Goal: Transaction & Acquisition: Purchase product/service

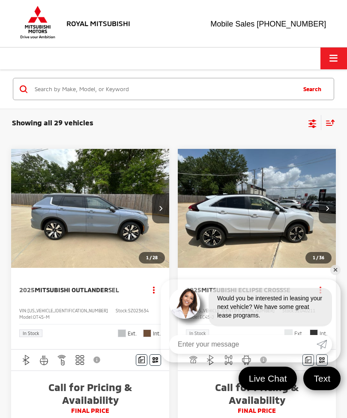
click at [332, 58] on span "Click to show site navigation" at bounding box center [333, 58] width 8 height 0
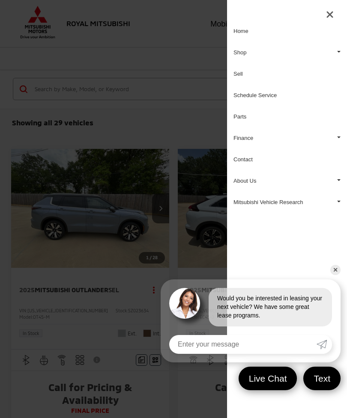
click at [180, 30] on div at bounding box center [173, 209] width 347 height 418
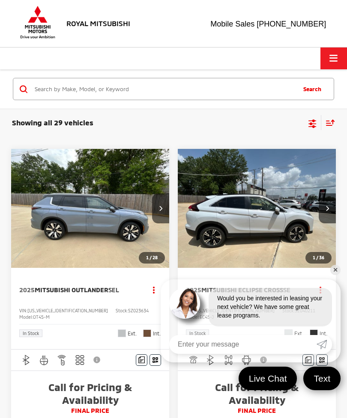
click at [336, 269] on link "✕" at bounding box center [335, 270] width 10 height 10
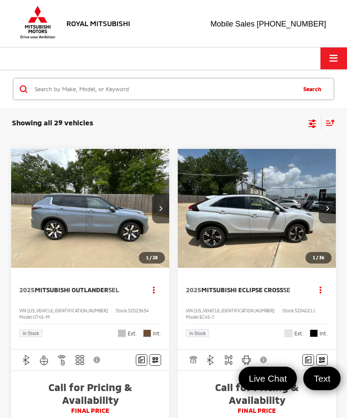
click at [329, 119] on div "Sort" at bounding box center [328, 122] width 14 height 15
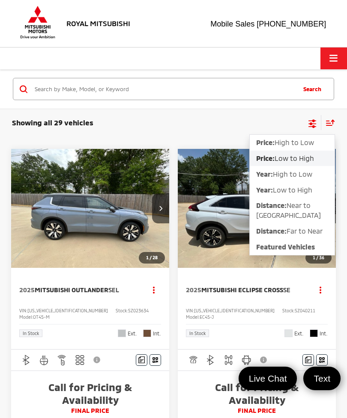
click at [306, 161] on span "Low to High" at bounding box center [293, 158] width 39 height 8
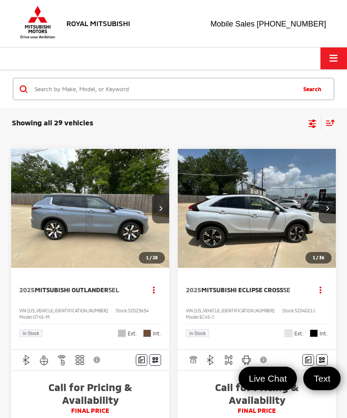
click at [311, 122] on icon "Select filters" at bounding box center [312, 122] width 8 height 6
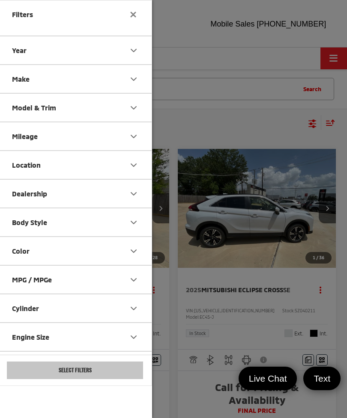
click at [255, 131] on div at bounding box center [173, 209] width 347 height 418
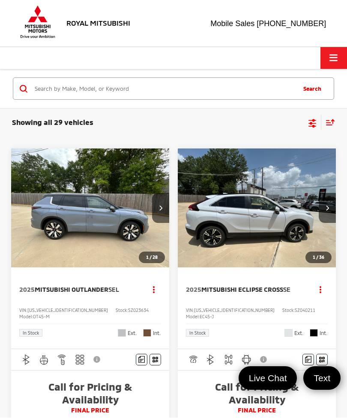
scroll to position [43, 0]
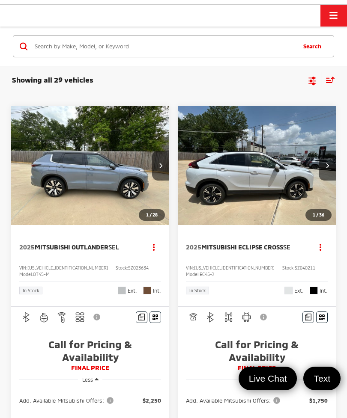
click at [111, 182] on img "2025 Mitsubishi Outlander SEL 0" at bounding box center [90, 165] width 159 height 119
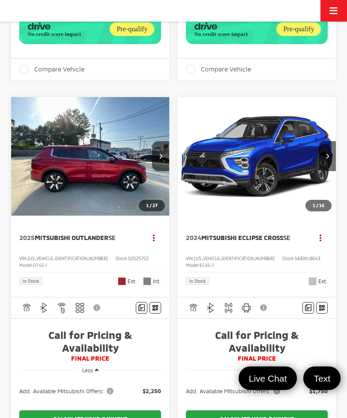
scroll to position [445, 0]
click at [115, 195] on img "2025 Mitsubishi Outlander SE 0" at bounding box center [90, 156] width 159 height 119
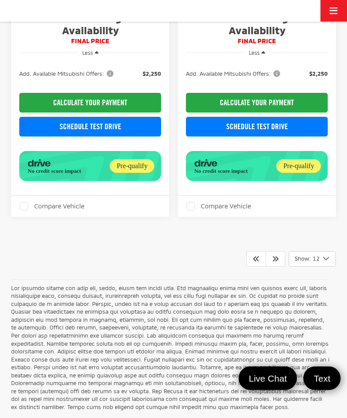
scroll to position [2609, 0]
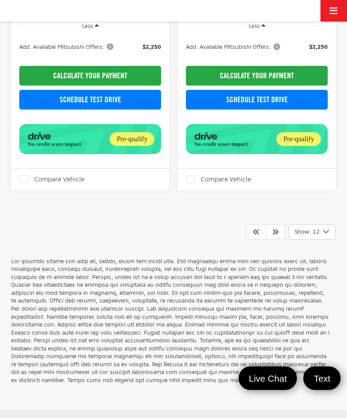
click at [256, 335] on p at bounding box center [170, 321] width 318 height 127
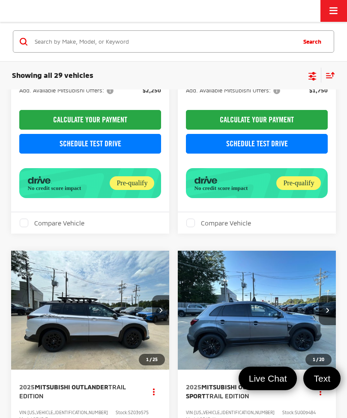
scroll to position [807, 0]
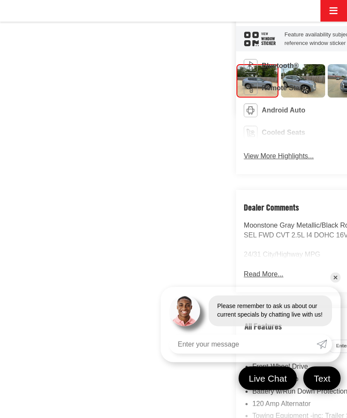
scroll to position [378, 0]
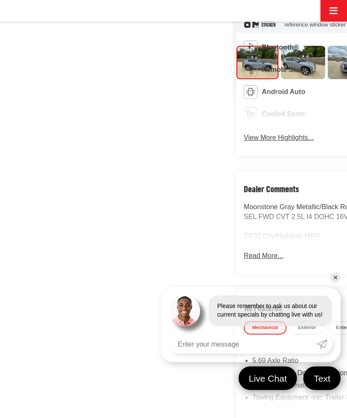
click at [340, 283] on link "✕" at bounding box center [335, 278] width 10 height 10
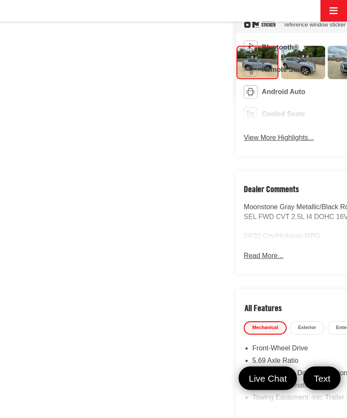
scroll to position [379, 0]
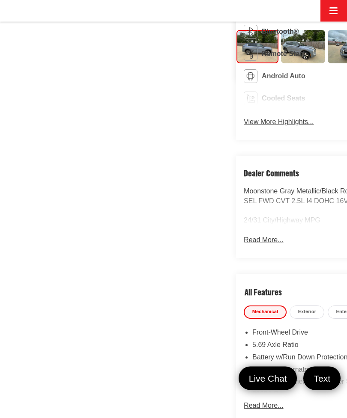
scroll to position [394, 0]
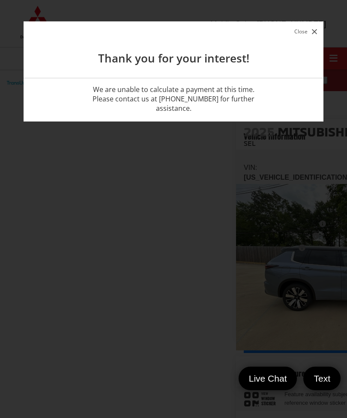
click at [311, 27] on button "Close" at bounding box center [305, 32] width 27 height 12
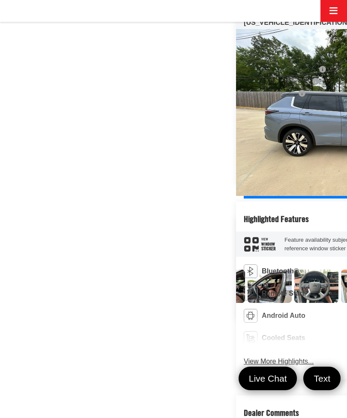
scroll to position [0, 453]
click at [244, 270] on img "Expand Photo 9" at bounding box center [222, 286] width 45 height 33
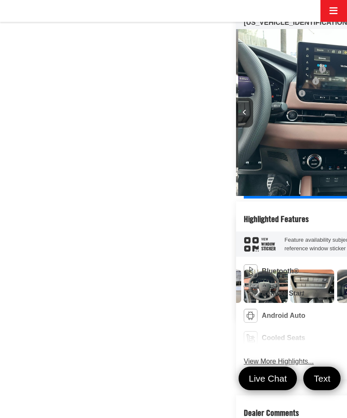
scroll to position [0, 516]
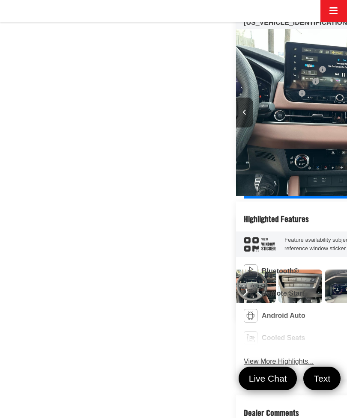
click at [229, 270] on img "Expand Photo 10" at bounding box center [207, 286] width 45 height 33
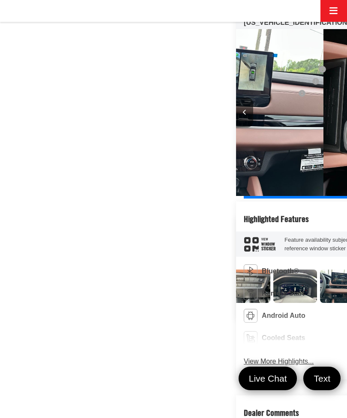
scroll to position [0, 588]
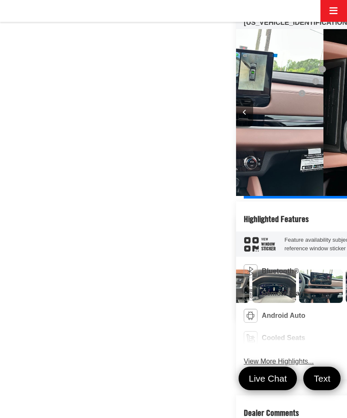
click at [203, 270] on img "Expand Photo 11" at bounding box center [180, 286] width 45 height 33
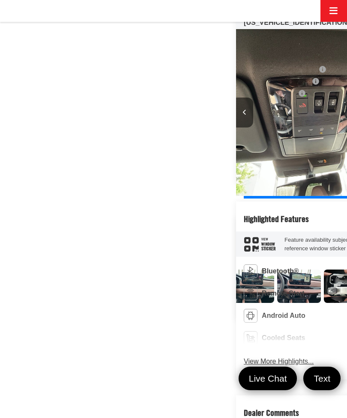
scroll to position [0, 661]
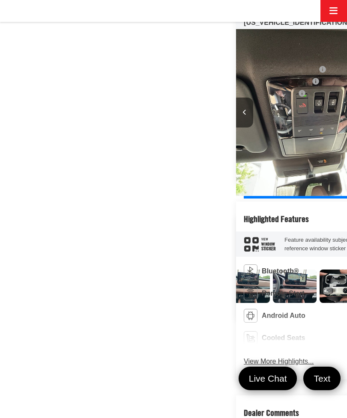
click at [177, 270] on img "Expand Photo 12" at bounding box center [154, 286] width 45 height 33
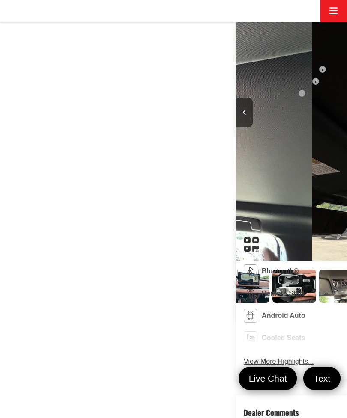
scroll to position [0, 734]
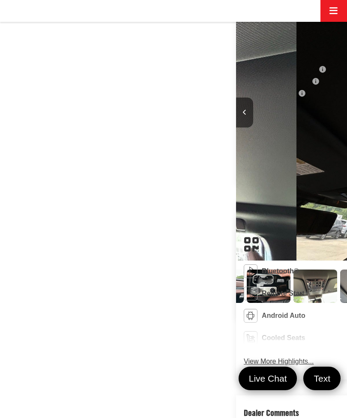
click at [103, 271] on img "Expand Photo 12" at bounding box center [82, 286] width 41 height 31
click at [151, 270] on img "Expand Photo 13" at bounding box center [128, 286] width 45 height 33
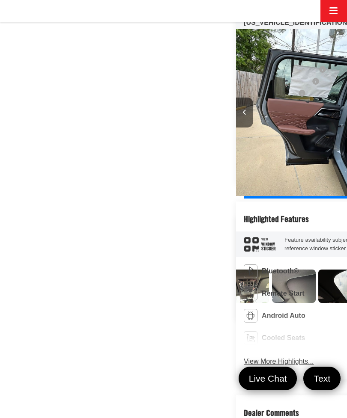
scroll to position [0, 807]
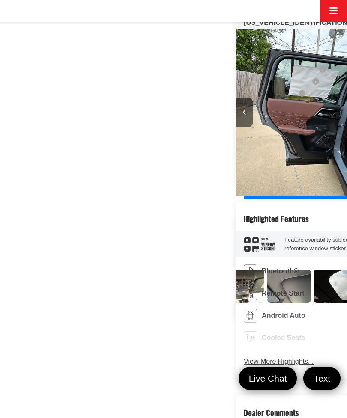
click at [125, 270] on img "Expand Photo 14" at bounding box center [102, 286] width 45 height 33
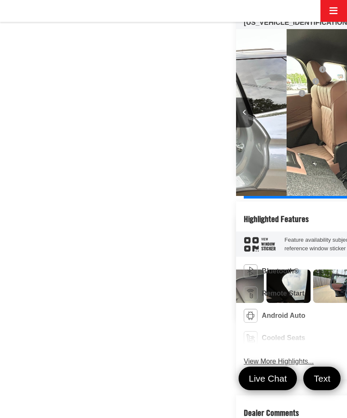
scroll to position [0, 0]
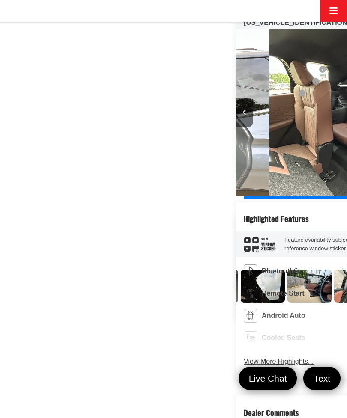
click at [98, 270] on img "Expand Photo 15" at bounding box center [76, 286] width 45 height 33
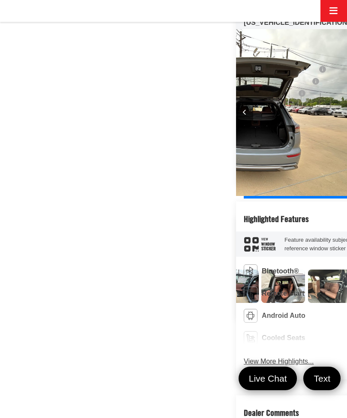
click at [72, 270] on img "Expand Photo 16" at bounding box center [50, 286] width 45 height 33
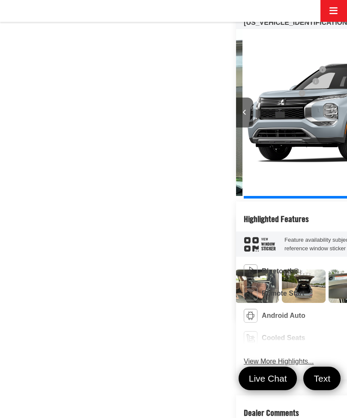
click at [46, 270] on img "Expand Photo 17" at bounding box center [24, 286] width 45 height 33
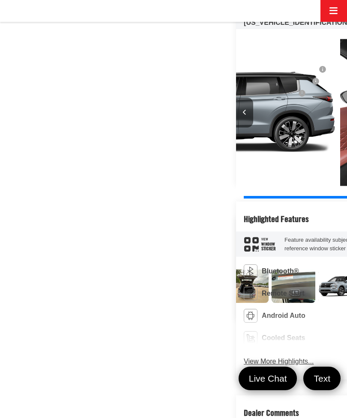
click at [36, 273] on img "Expand Photo 18" at bounding box center [13, 286] width 45 height 60
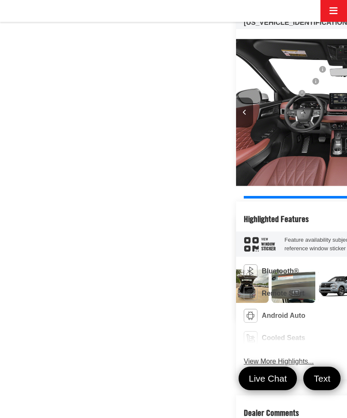
click at [82, 316] on img "Expand Photo 19" at bounding box center [60, 286] width 45 height 60
click at [129, 303] on img "Expand Photo 20" at bounding box center [106, 286] width 45 height 33
click at [176, 303] on img "Expand Photo 21" at bounding box center [153, 286] width 45 height 33
click at [222, 303] on img "Expand Photo 22" at bounding box center [200, 286] width 45 height 33
click at [262, 303] on img "Expand Photo 23" at bounding box center [246, 286] width 45 height 33
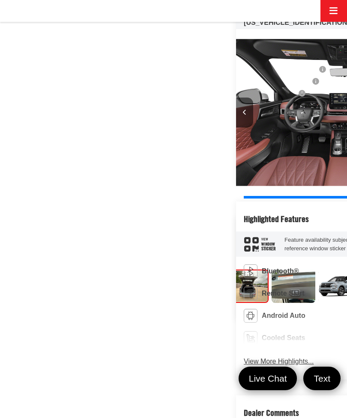
click at [271, 303] on img "Expand Photo 24" at bounding box center [293, 286] width 45 height 33
click at [318, 303] on img "Expand Photo 25" at bounding box center [340, 286] width 45 height 33
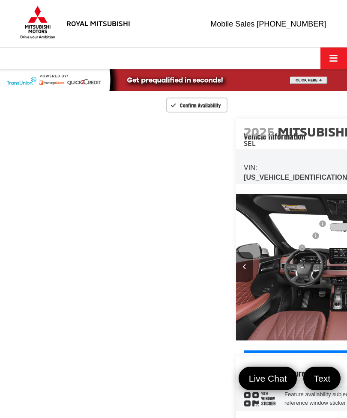
click at [221, 103] on span "Confirm Availability" at bounding box center [200, 105] width 41 height 7
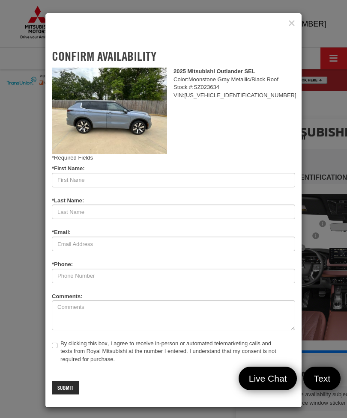
click at [294, 28] on icon "Close" at bounding box center [291, 23] width 7 height 9
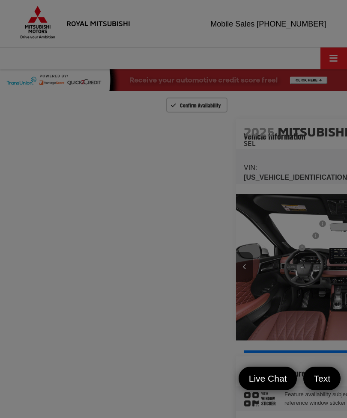
click at [298, 38] on div at bounding box center [173, 209] width 347 height 418
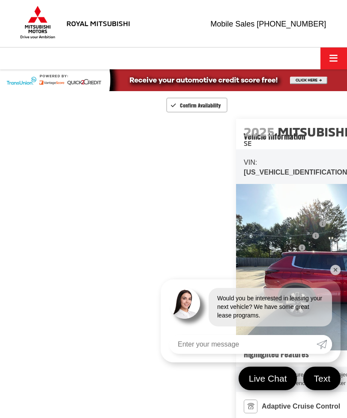
click at [338, 271] on link "✕" at bounding box center [335, 270] width 10 height 10
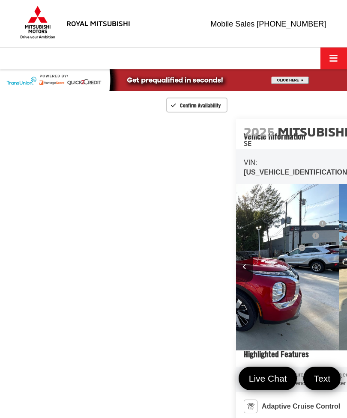
scroll to position [0, 347]
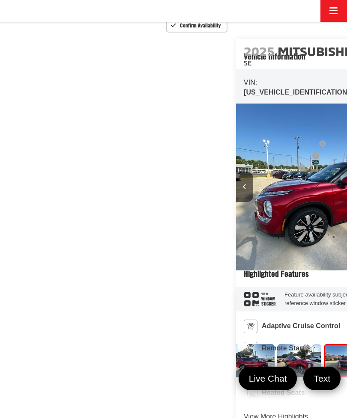
scroll to position [0, 6]
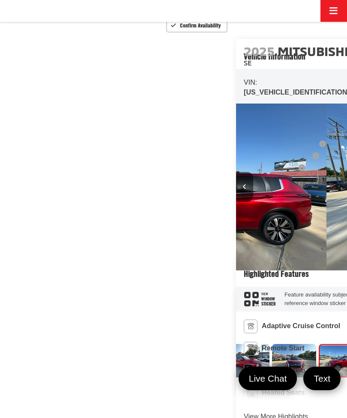
scroll to position [0, 78]
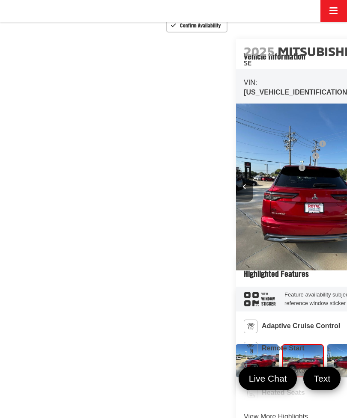
scroll to position [0, 151]
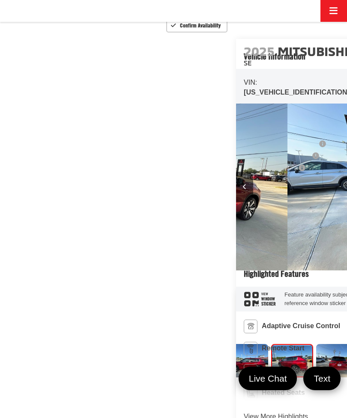
scroll to position [0, 224]
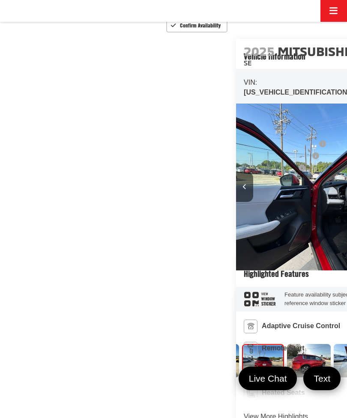
scroll to position [0, 297]
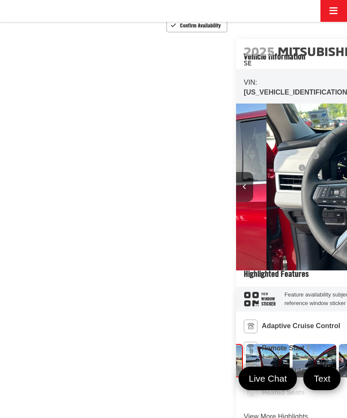
scroll to position [0, 0]
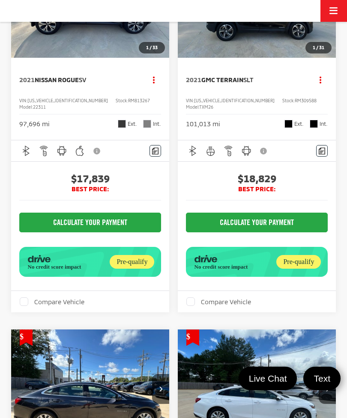
scroll to position [2910, 0]
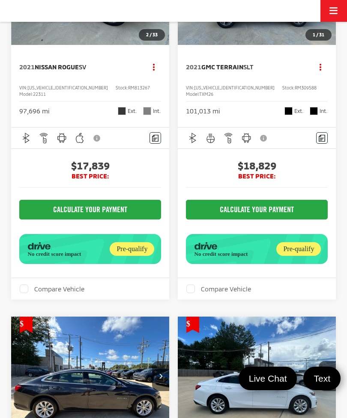
scroll to position [0, 159]
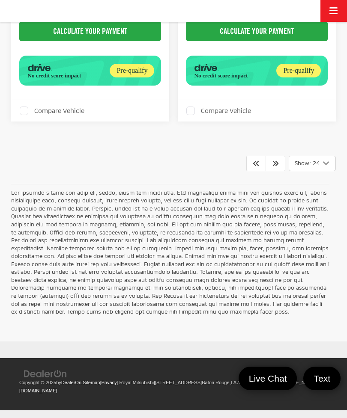
click at [276, 167] on icon "Next" at bounding box center [275, 163] width 7 height 7
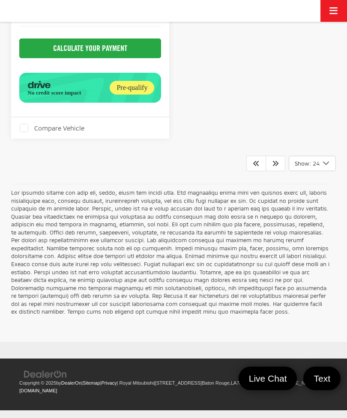
scroll to position [4058, 0]
click at [258, 171] on link at bounding box center [256, 163] width 20 height 15
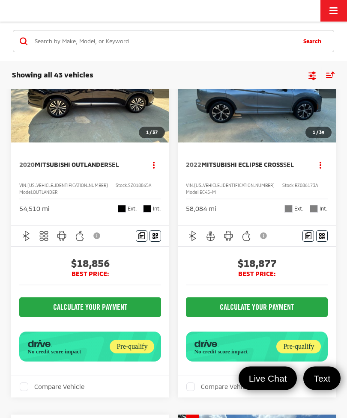
scroll to position [516, 0]
click at [91, 168] on span "Mitsubishi Outlander" at bounding box center [72, 165] width 74 height 8
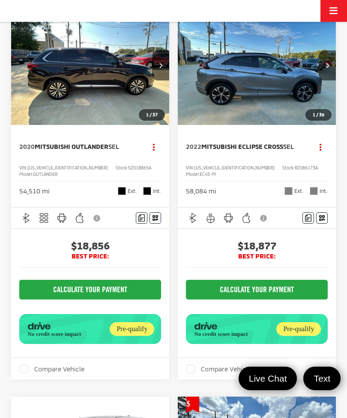
scroll to position [473, 0]
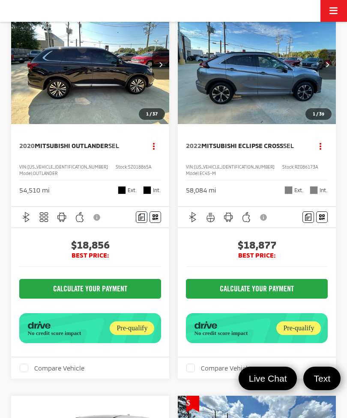
click at [262, 149] on span "Mitsubishi Eclipse Cross" at bounding box center [242, 146] width 82 height 8
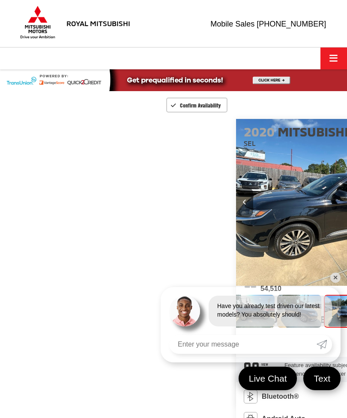
click at [336, 278] on link "✕" at bounding box center [335, 278] width 10 height 10
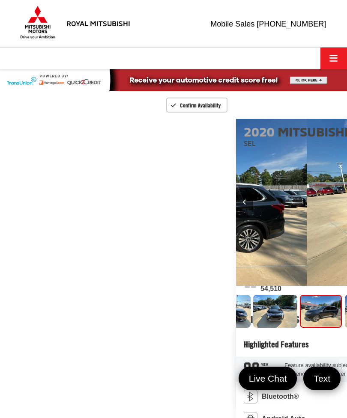
scroll to position [0, 78]
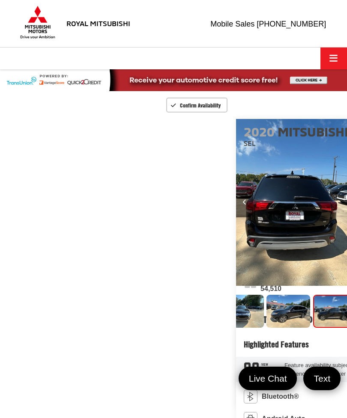
scroll to position [0, 151]
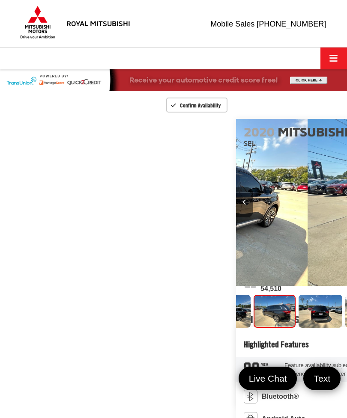
scroll to position [0, 224]
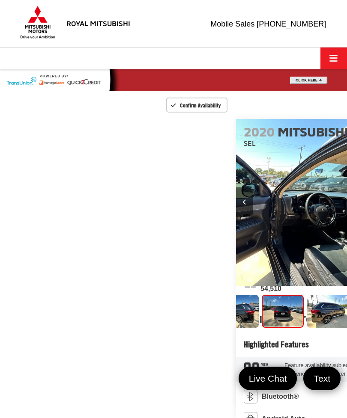
scroll to position [0, 297]
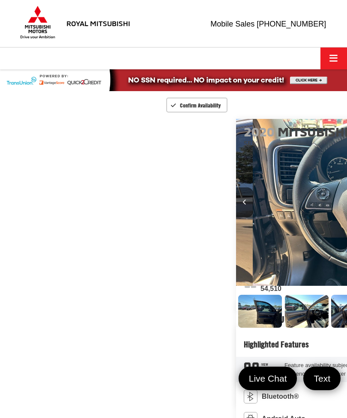
scroll to position [0, 2428]
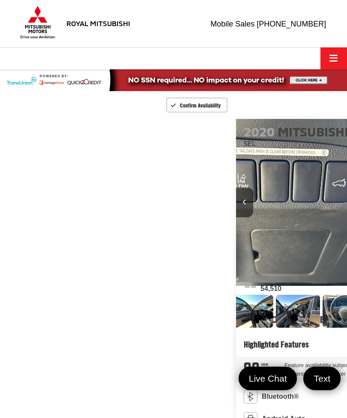
scroll to position [0, 443]
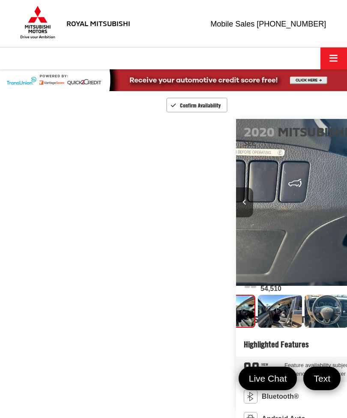
scroll to position [0, 0]
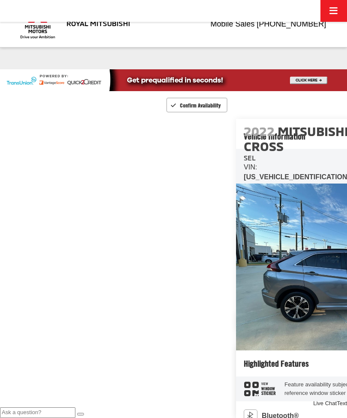
scroll to position [153, 0]
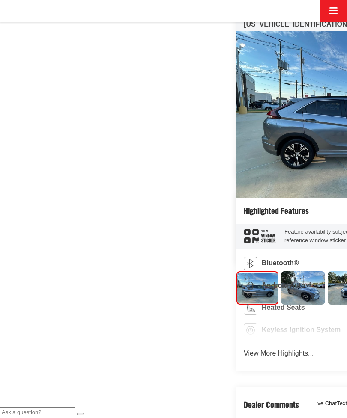
click at [280, 273] on img "Expand Photo 1" at bounding box center [302, 287] width 45 height 33
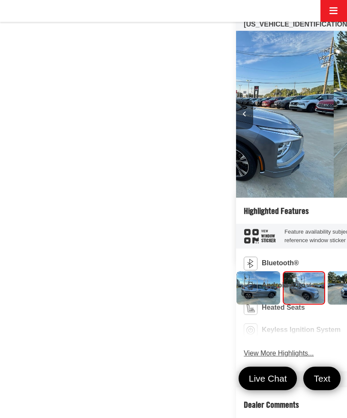
scroll to position [0, 0]
click at [327, 271] on img "Expand Photo 2" at bounding box center [349, 287] width 45 height 33
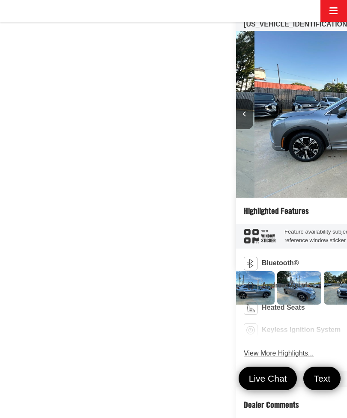
scroll to position [0, 1041]
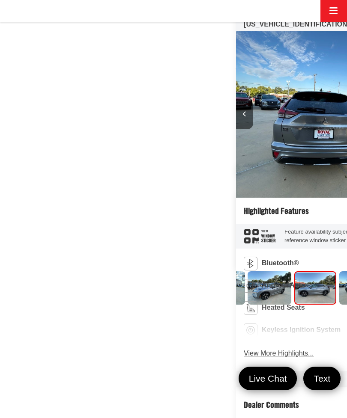
scroll to position [0, 151]
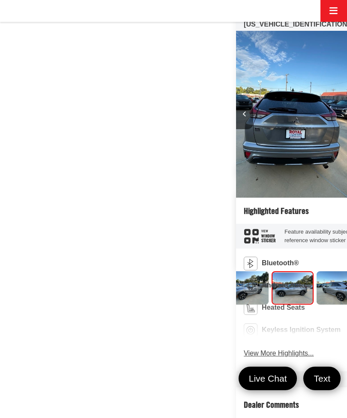
click at [316, 271] on img "Expand Photo 5" at bounding box center [338, 287] width 45 height 33
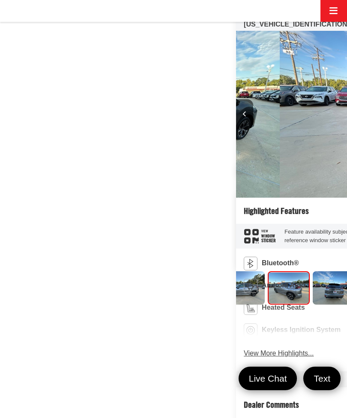
scroll to position [0, 224]
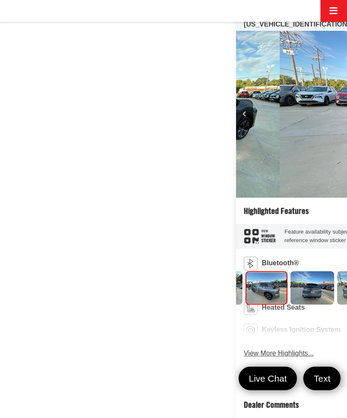
click at [290, 273] on img "Expand Photo 6" at bounding box center [312, 287] width 45 height 33
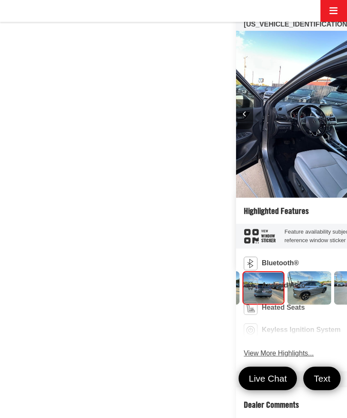
scroll to position [0, 297]
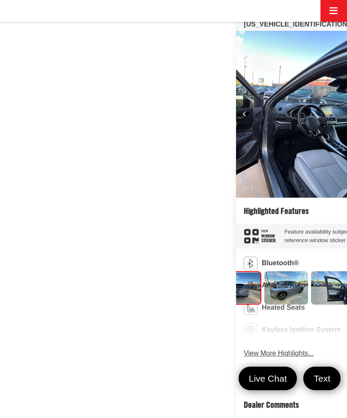
click at [266, 274] on img "Expand Photo 7" at bounding box center [286, 287] width 45 height 33
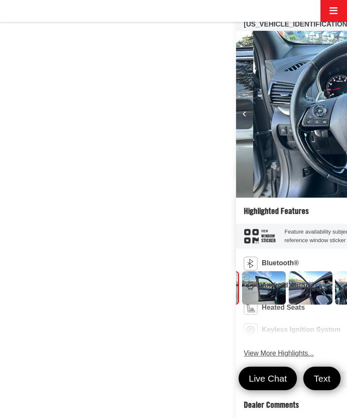
scroll to position [0, 370]
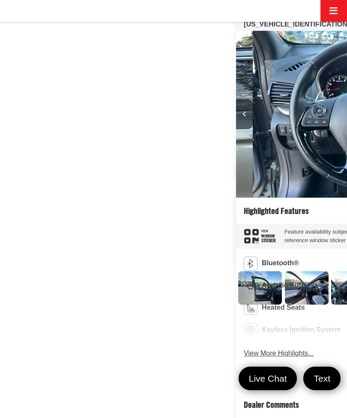
click at [255, 272] on img "Expand Photo 8" at bounding box center [260, 287] width 45 height 33
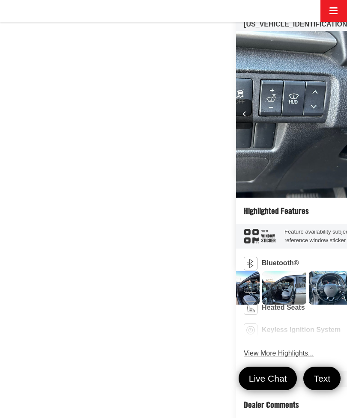
scroll to position [0, 2775]
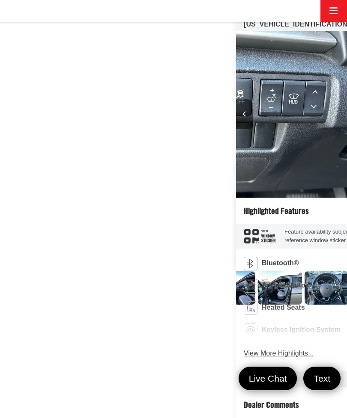
click at [255, 271] on img "Expand Photo 9" at bounding box center [233, 287] width 45 height 33
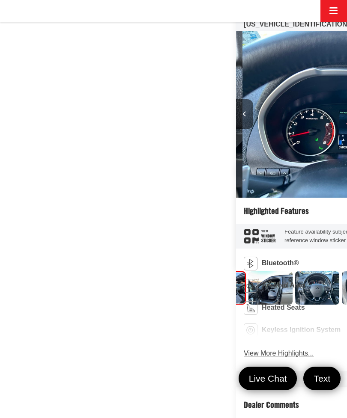
scroll to position [0, 0]
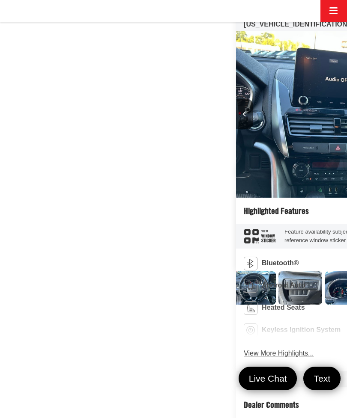
click at [229, 271] on img "Expand Photo 10" at bounding box center [207, 287] width 45 height 33
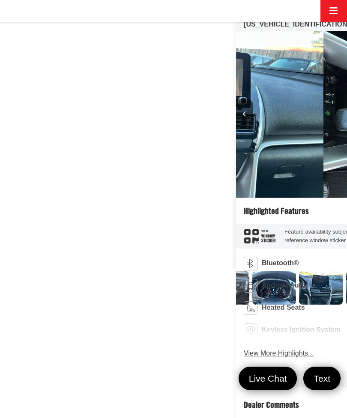
click at [203, 271] on img "Expand Photo 11" at bounding box center [180, 287] width 45 height 33
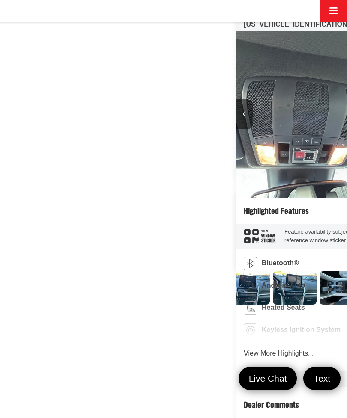
click at [177, 273] on img "Expand Photo 12" at bounding box center [154, 287] width 45 height 33
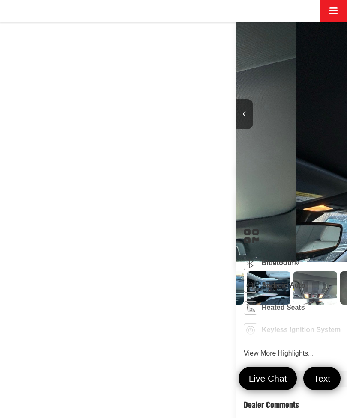
click at [151, 271] on img "Expand Photo 13" at bounding box center [128, 287] width 45 height 33
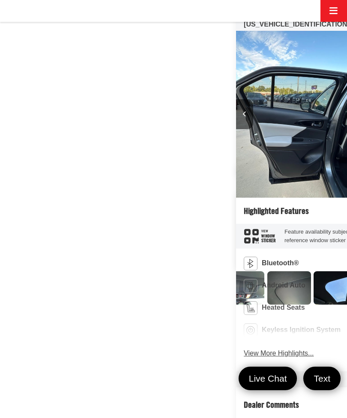
click at [125, 271] on img "Expand Photo 14" at bounding box center [102, 287] width 45 height 33
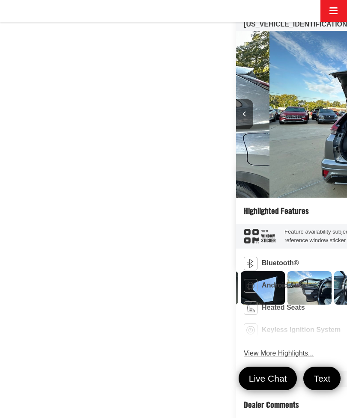
click at [98, 271] on img "Expand Photo 15" at bounding box center [76, 287] width 45 height 33
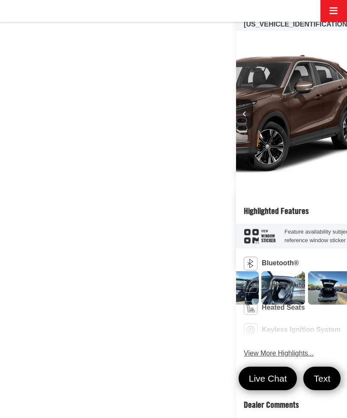
click at [72, 272] on img "Expand Photo 16" at bounding box center [50, 287] width 45 height 33
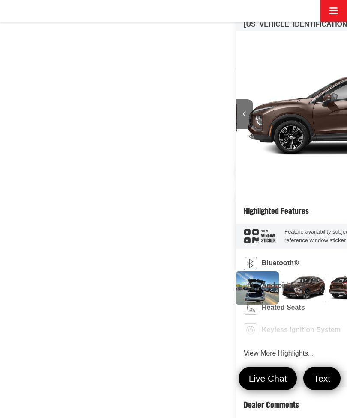
click at [46, 273] on img "Expand Photo 17" at bounding box center [24, 287] width 45 height 33
